Goal: Task Accomplishment & Management: Manage account settings

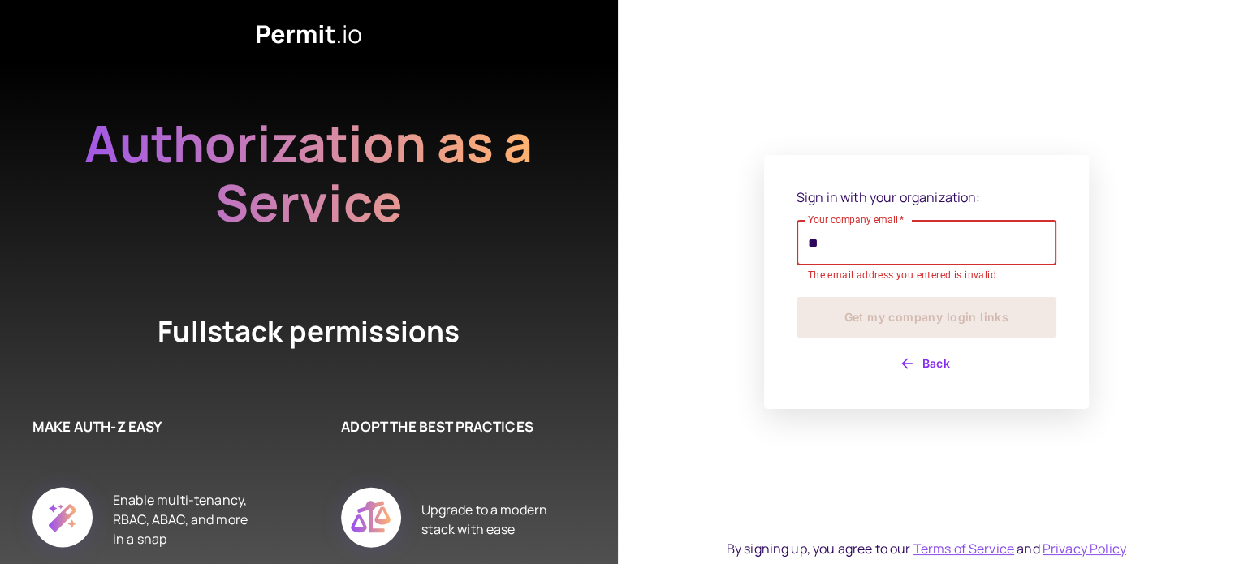
type input "**********"
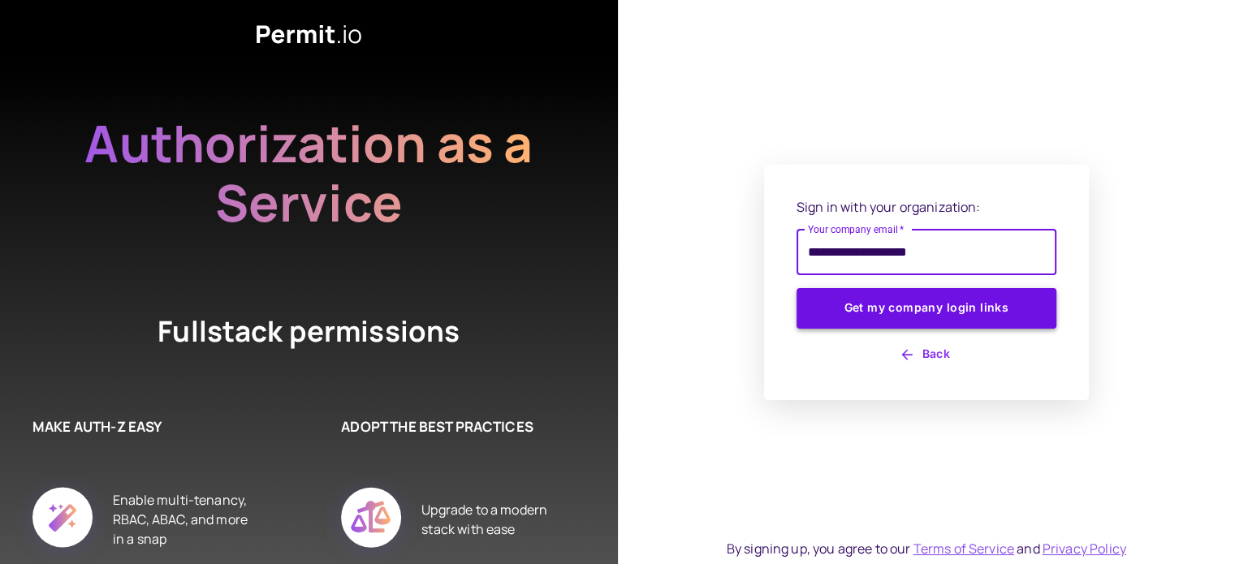
click at [919, 313] on button "Get my company login links" at bounding box center [927, 308] width 260 height 41
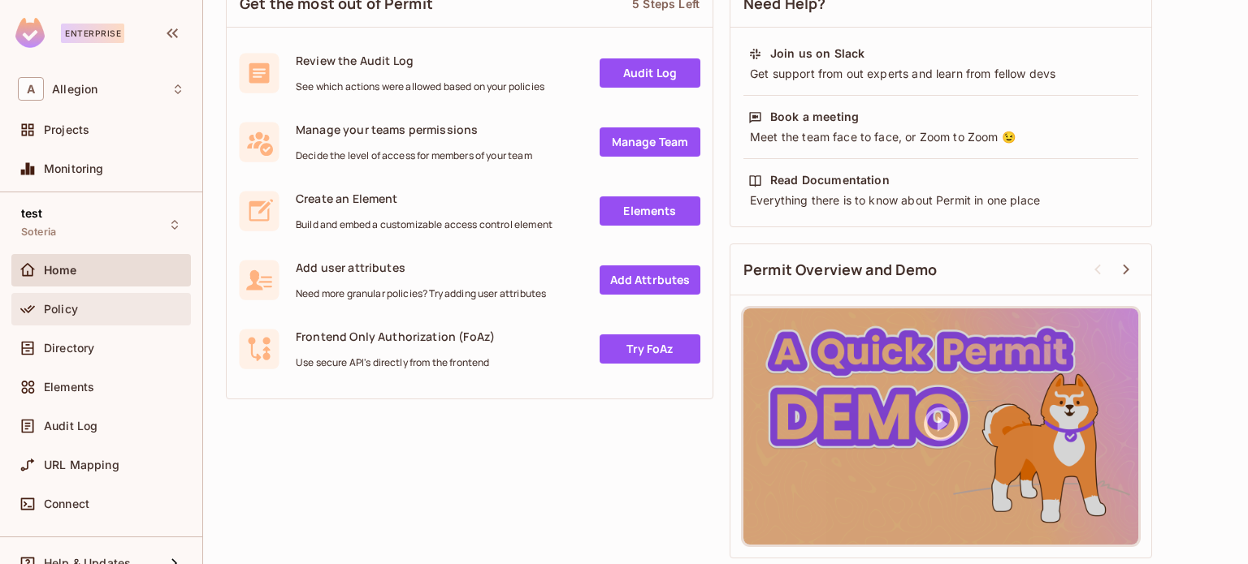
click at [76, 318] on div "Policy" at bounding box center [101, 309] width 167 height 19
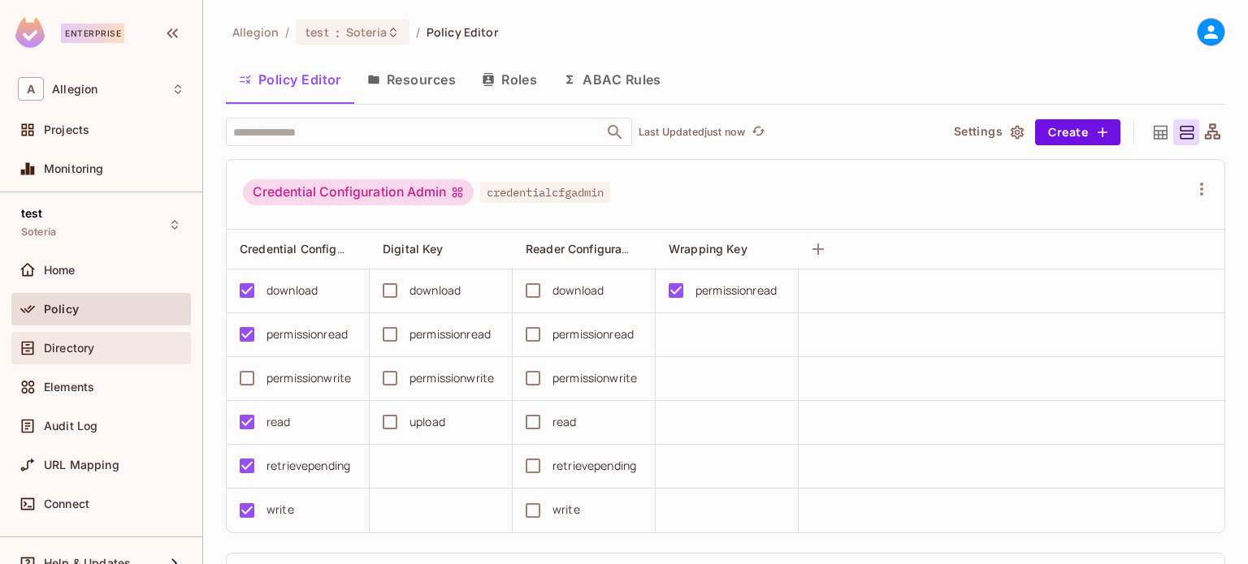
click at [58, 350] on span "Directory" at bounding box center [69, 348] width 50 height 13
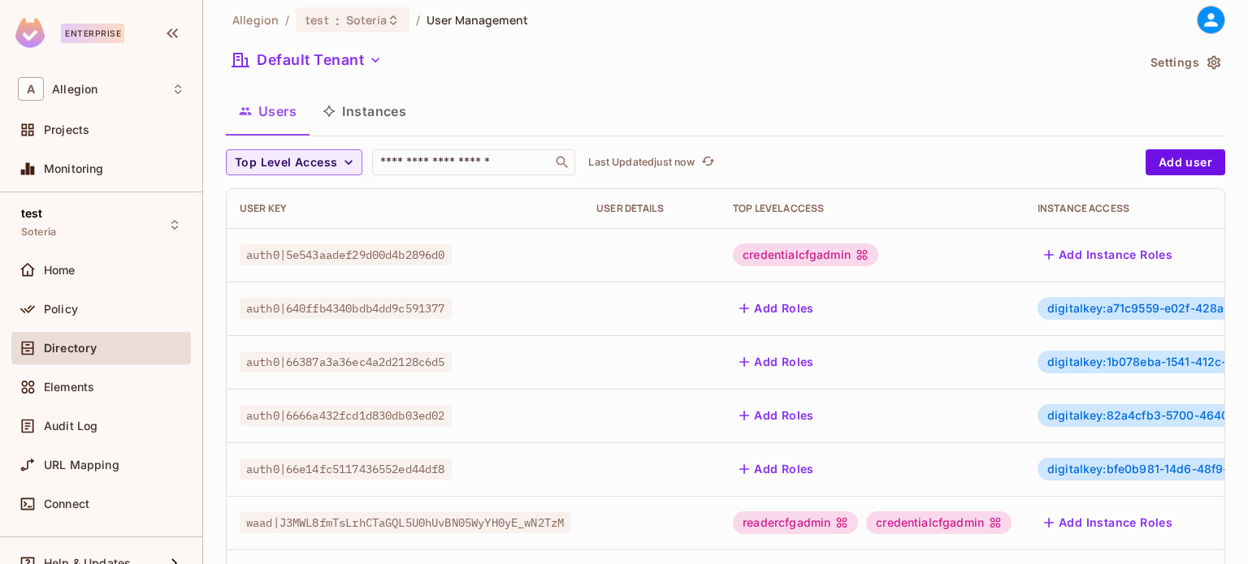
scroll to position [582, 0]
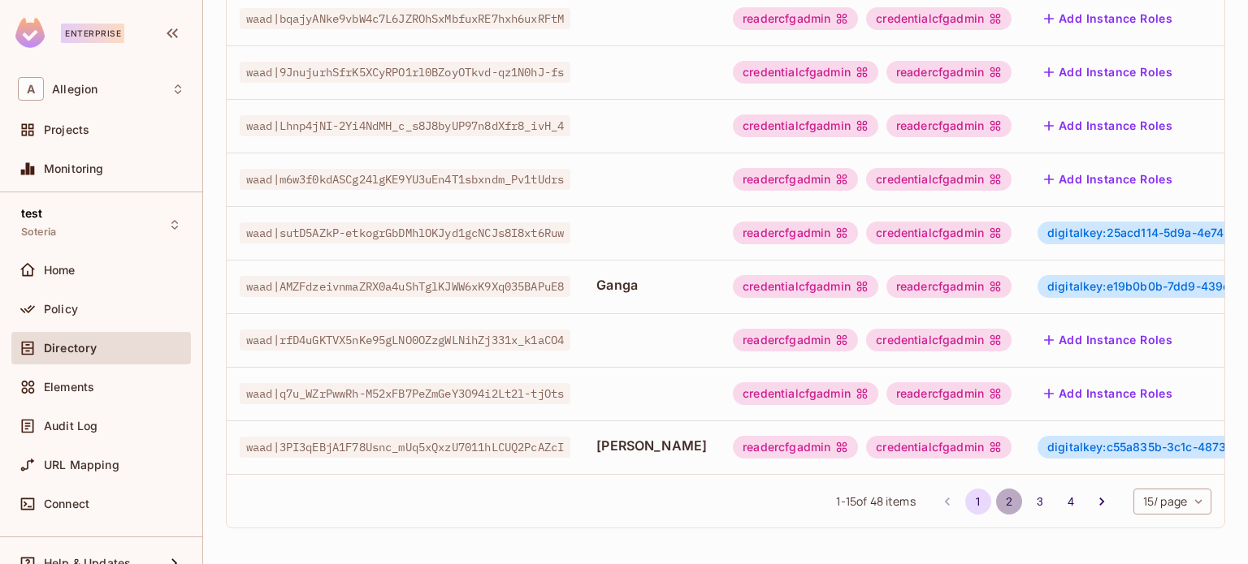
click at [996, 498] on button "2" at bounding box center [1009, 502] width 26 height 26
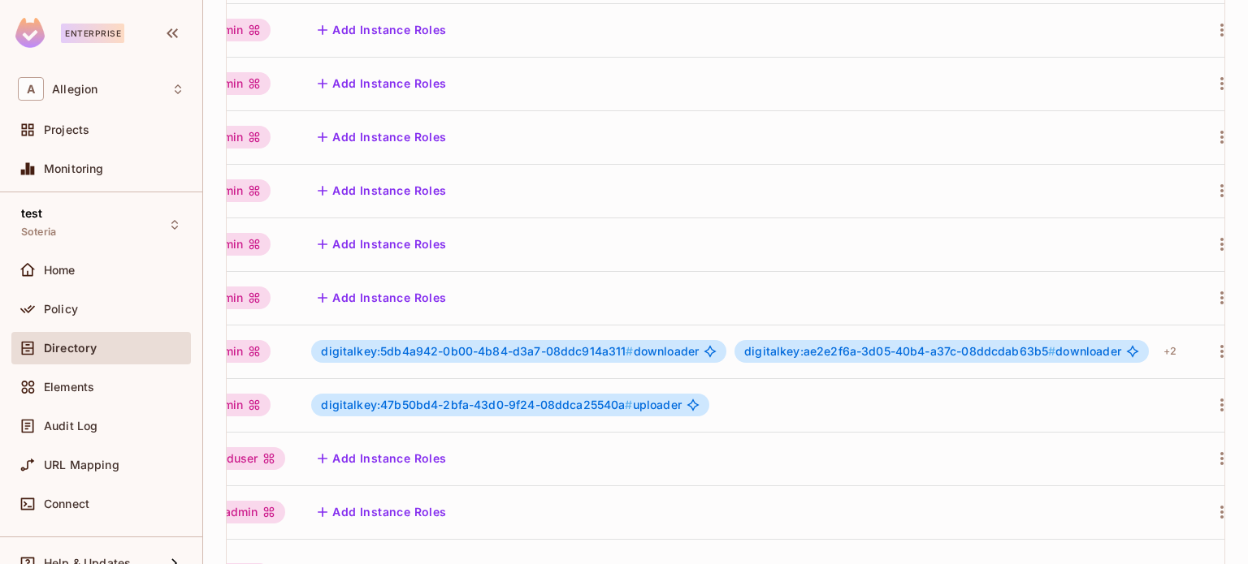
scroll to position [0, 818]
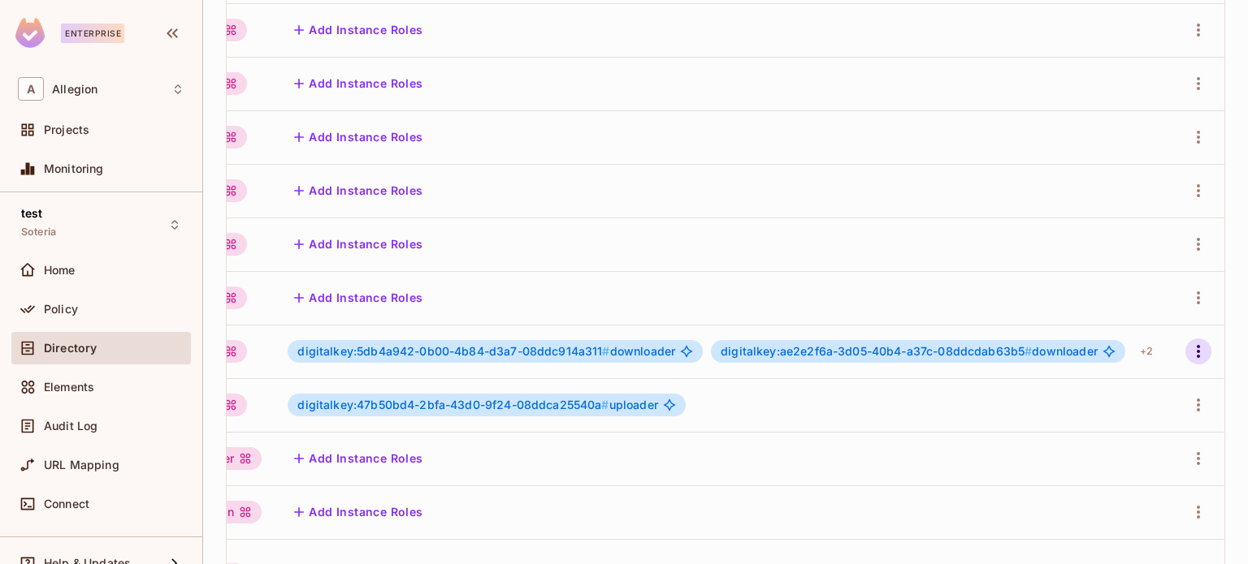
click at [1194, 360] on icon "button" at bounding box center [1197, 351] width 19 height 19
click at [1118, 383] on li "Edit" at bounding box center [1117, 388] width 144 height 36
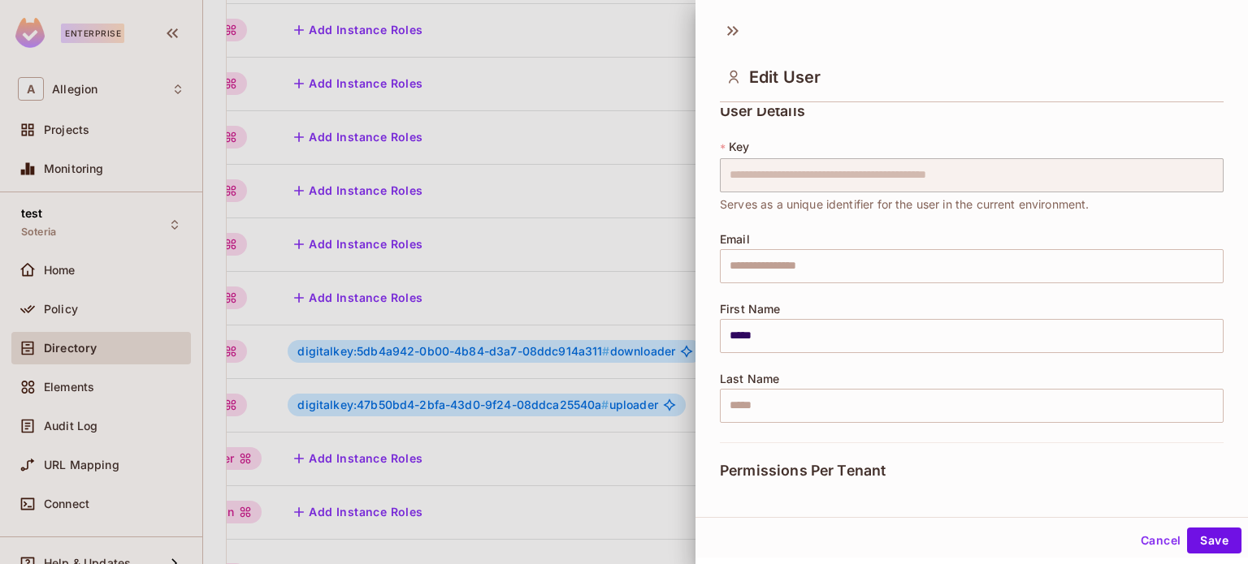
scroll to position [0, 0]
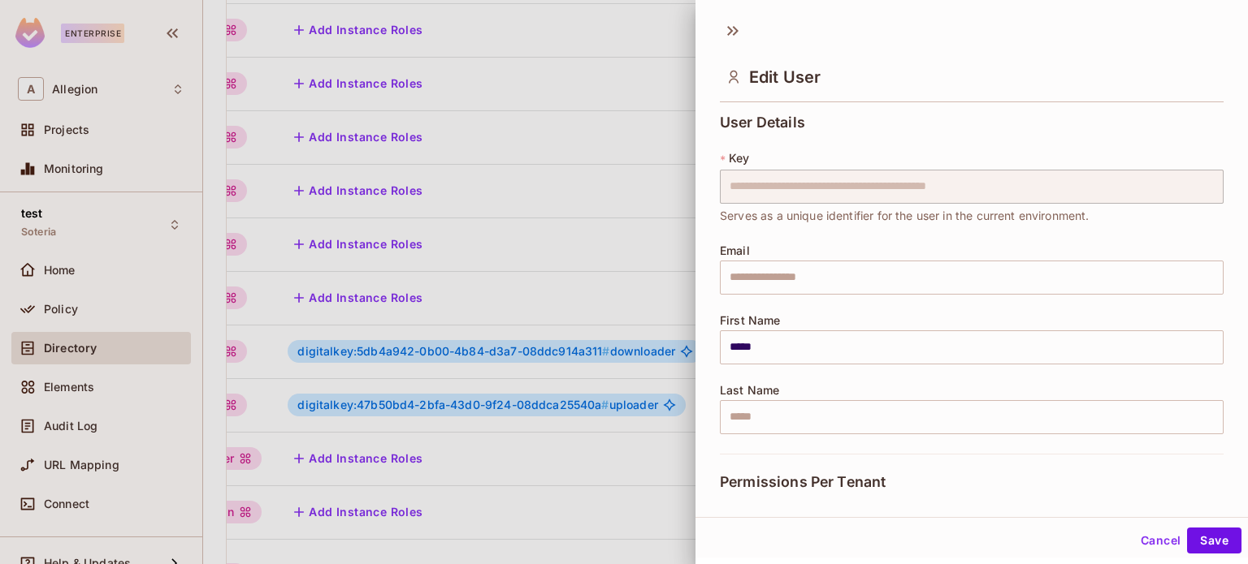
click at [1150, 543] on button "Cancel" at bounding box center [1160, 541] width 53 height 26
